Goal: Information Seeking & Learning: Find specific fact

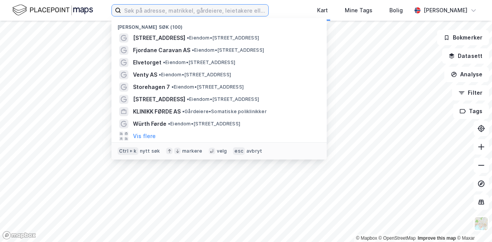
click at [214, 10] on input at bounding box center [194, 11] width 147 height 12
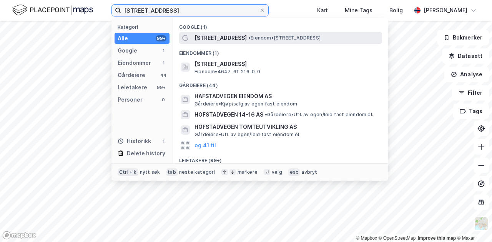
type input "[STREET_ADDRESS]"
click at [224, 33] on span "[STREET_ADDRESS]" at bounding box center [220, 37] width 52 height 9
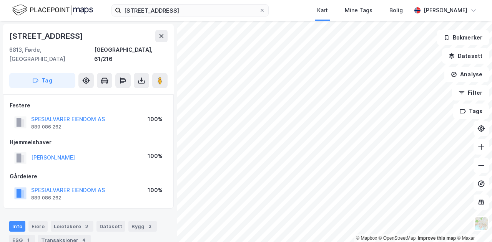
click at [58, 124] on div "889 086 262" at bounding box center [46, 127] width 30 height 6
click at [54, 124] on div "889 086 262" at bounding box center [46, 127] width 30 height 6
